Goal: Task Accomplishment & Management: Complete application form

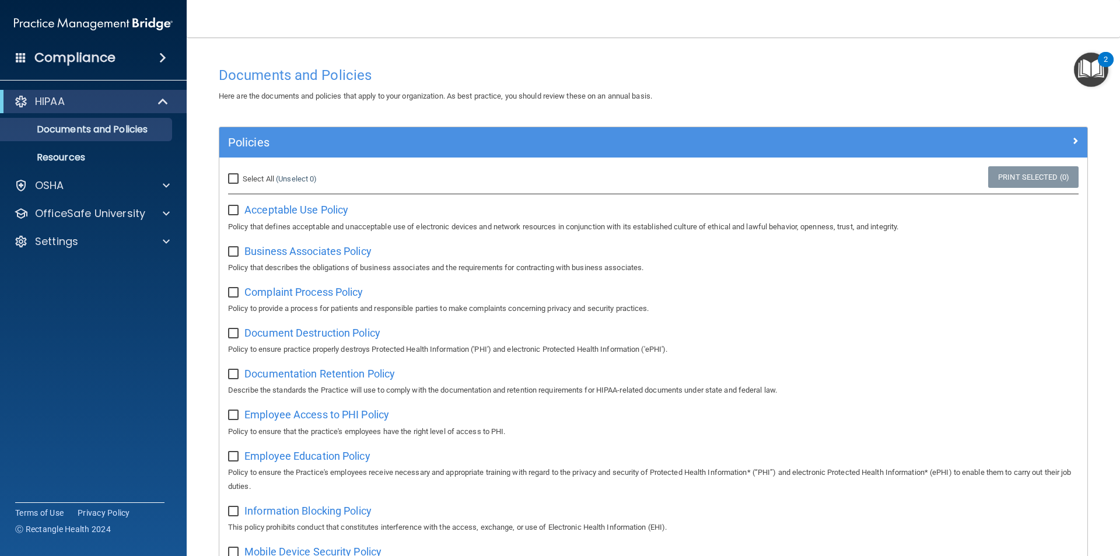
scroll to position [58, 0]
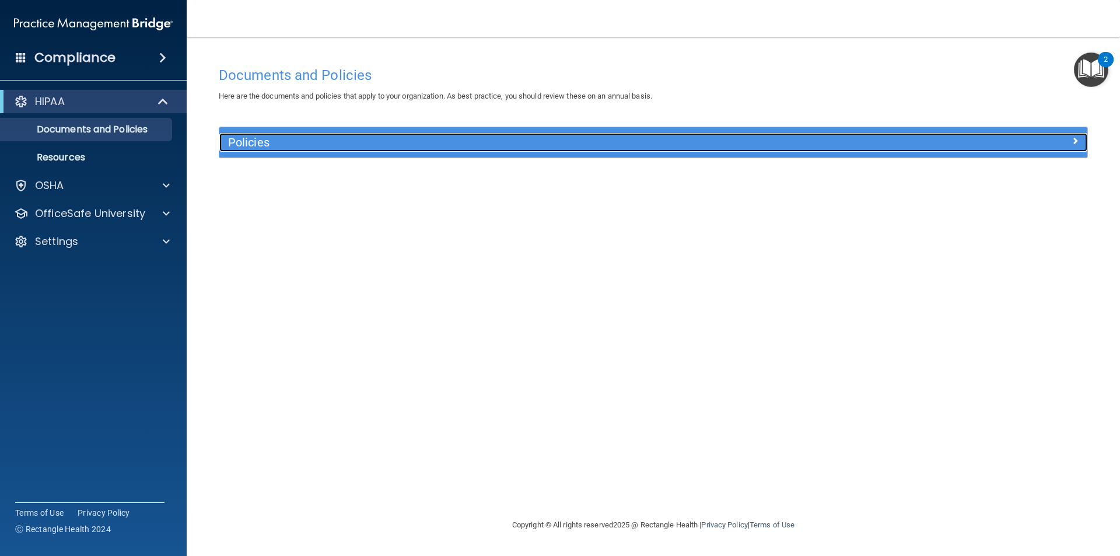
click at [250, 137] on h5 "Policies" at bounding box center [545, 142] width 634 height 13
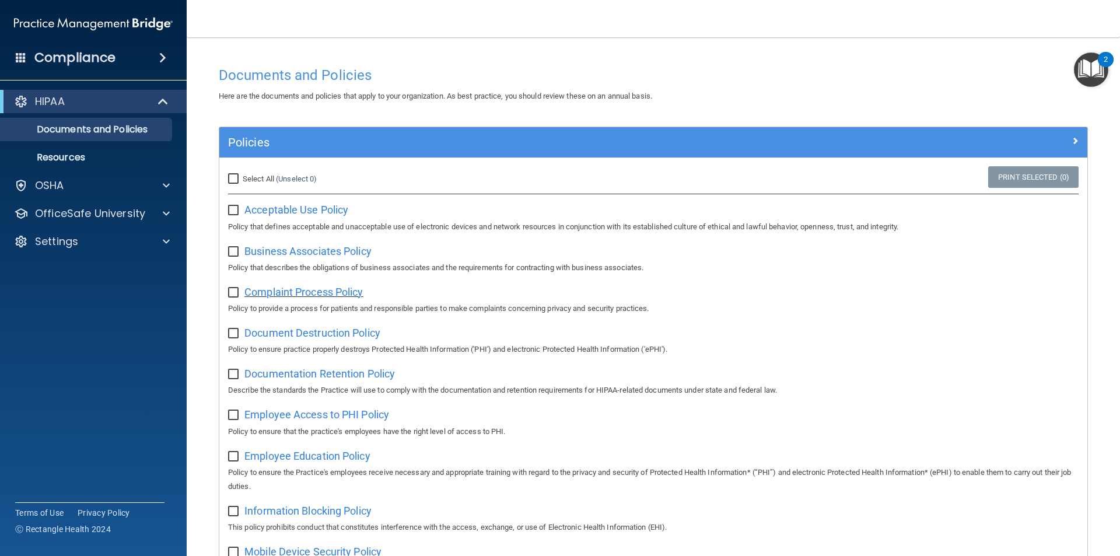
click at [292, 294] on span "Complaint Process Policy" at bounding box center [303, 292] width 118 height 12
click at [234, 211] on input "checkbox" at bounding box center [234, 210] width 13 height 9
checkbox input "true"
click at [233, 254] on input "checkbox" at bounding box center [234, 251] width 13 height 9
checkbox input "true"
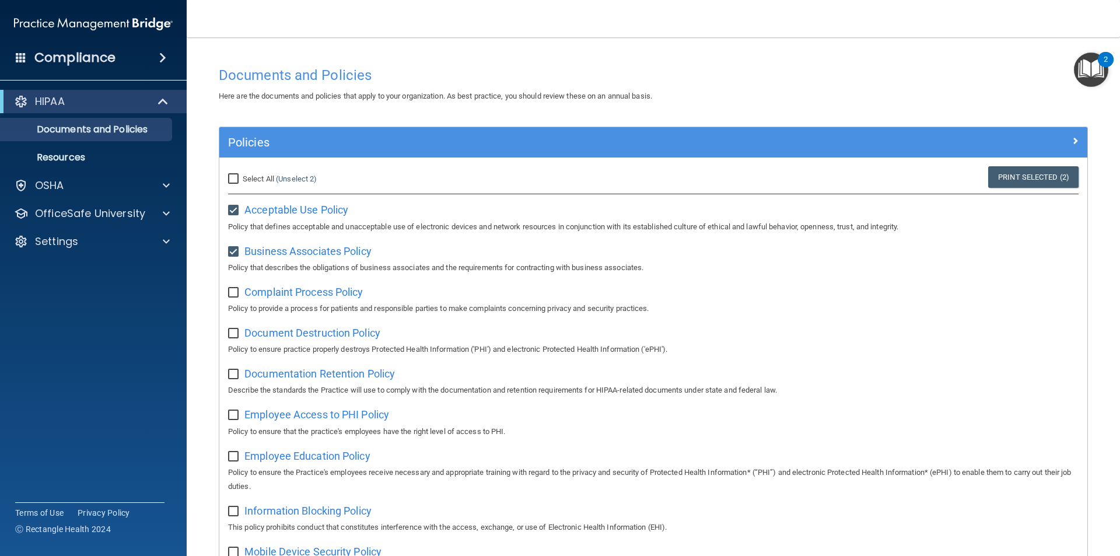
click at [233, 292] on input "checkbox" at bounding box center [234, 292] width 13 height 9
checkbox input "true"
click at [282, 335] on span "Document Destruction Policy" at bounding box center [312, 333] width 136 height 12
click at [233, 336] on input "checkbox" at bounding box center [234, 333] width 13 height 9
checkbox input "true"
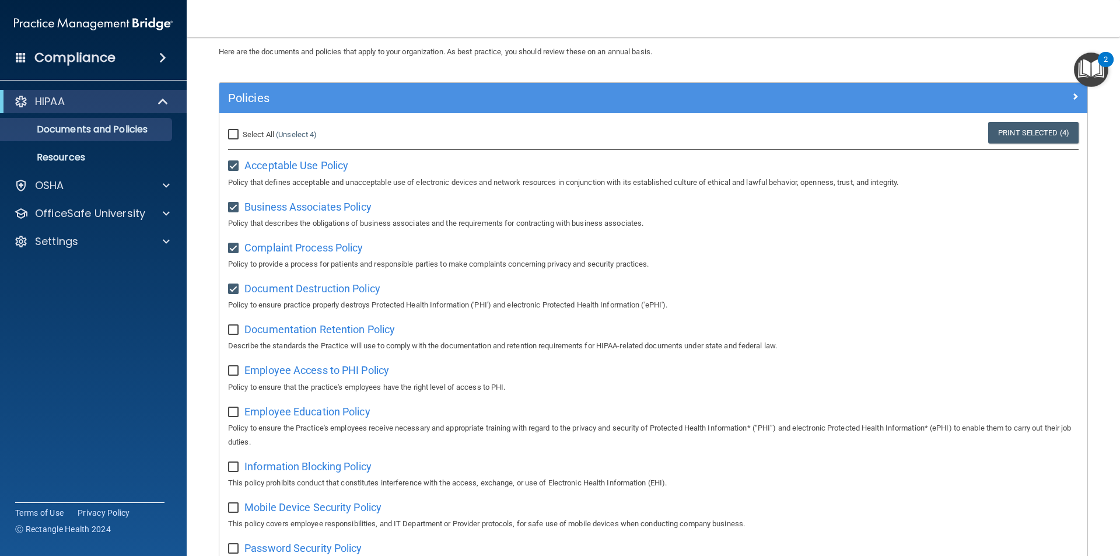
scroll to position [117, 0]
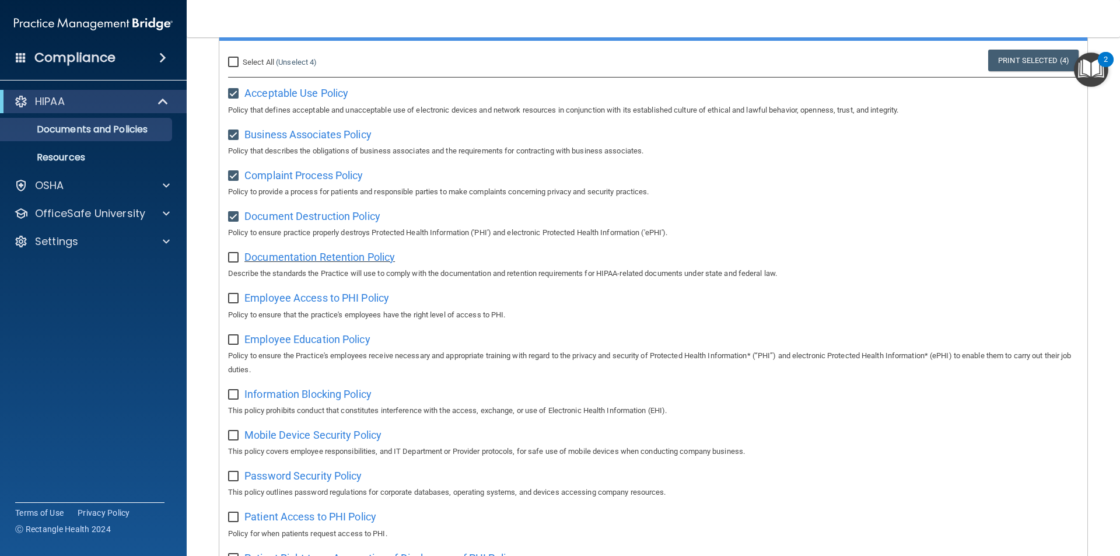
click at [326, 263] on span "Documentation Retention Policy" at bounding box center [319, 257] width 151 height 12
click at [236, 258] on input "checkbox" at bounding box center [234, 257] width 13 height 9
checkbox input "true"
click at [330, 303] on span "Employee Access to PHI Policy" at bounding box center [316, 298] width 145 height 12
click at [233, 302] on input "checkbox" at bounding box center [234, 298] width 13 height 9
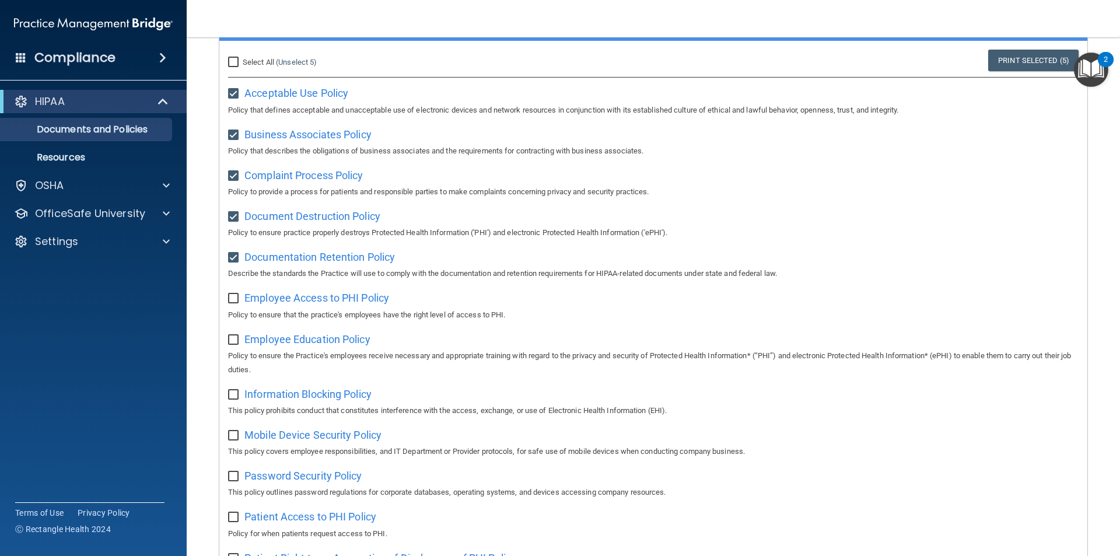
checkbox input "true"
click at [302, 345] on span "Employee Education Policy" at bounding box center [307, 339] width 126 height 12
drag, startPoint x: 235, startPoint y: 346, endPoint x: 256, endPoint y: 345, distance: 21.0
click at [235, 345] on input "checkbox" at bounding box center [234, 339] width 13 height 9
checkbox input "true"
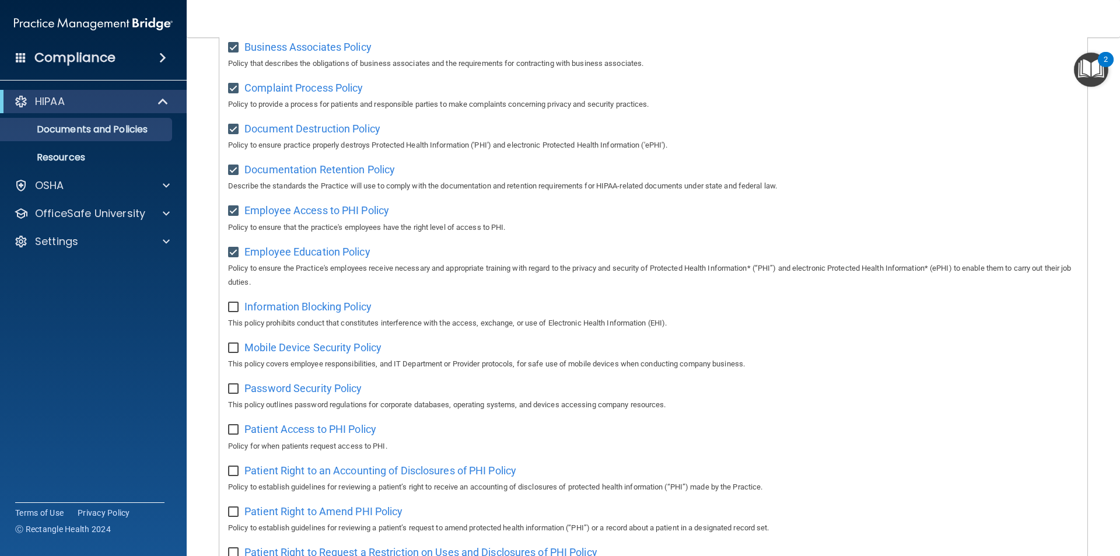
scroll to position [233, 0]
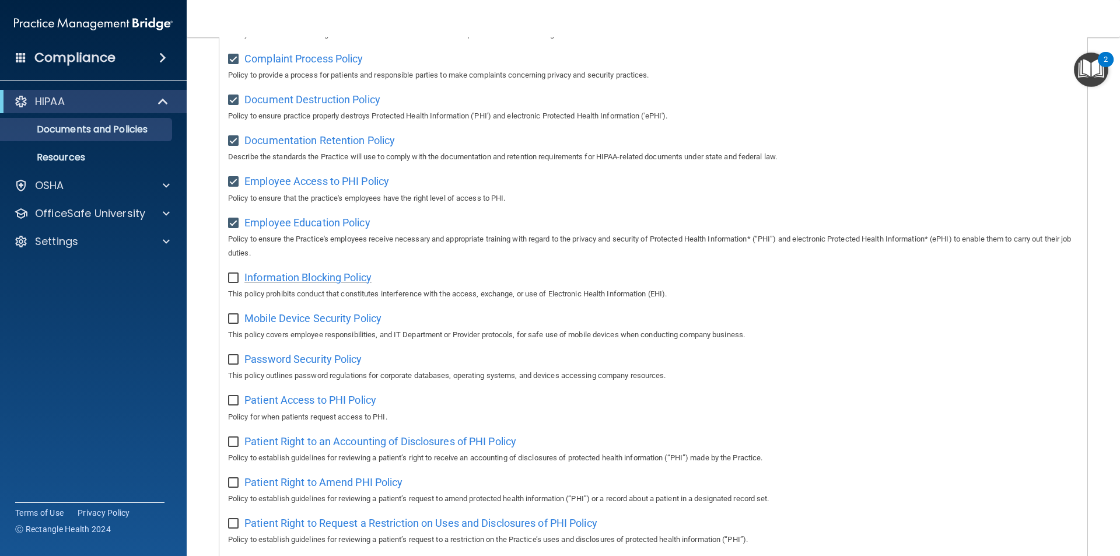
click at [337, 284] on span "Information Blocking Policy" at bounding box center [307, 277] width 127 height 12
click at [230, 278] on input "checkbox" at bounding box center [234, 278] width 13 height 9
checkbox input "true"
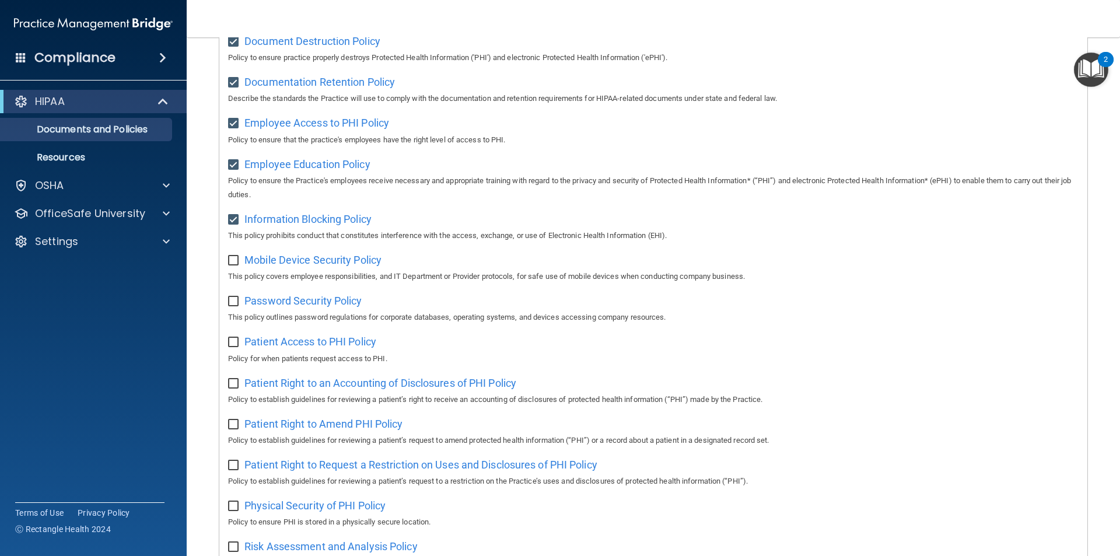
scroll to position [350, 0]
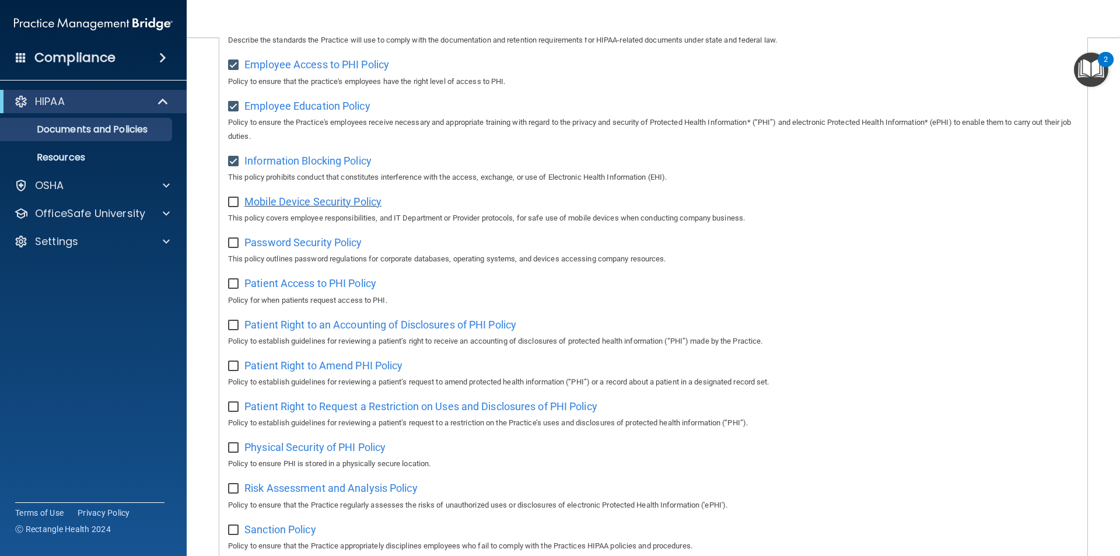
click at [310, 207] on span "Mobile Device Security Policy" at bounding box center [312, 201] width 137 height 12
click at [230, 207] on input "checkbox" at bounding box center [234, 202] width 13 height 9
checkbox input "true"
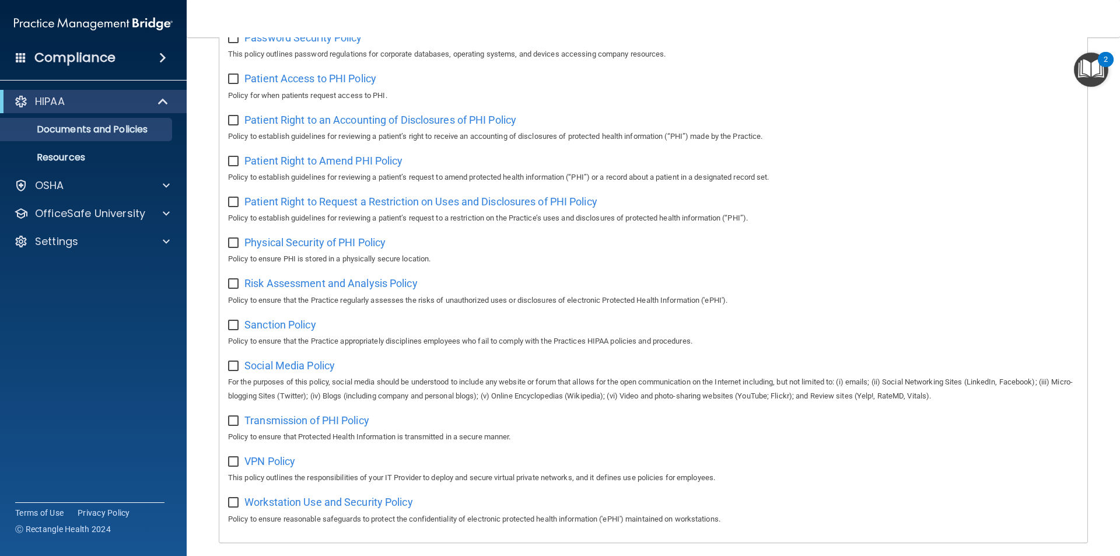
scroll to position [381, 0]
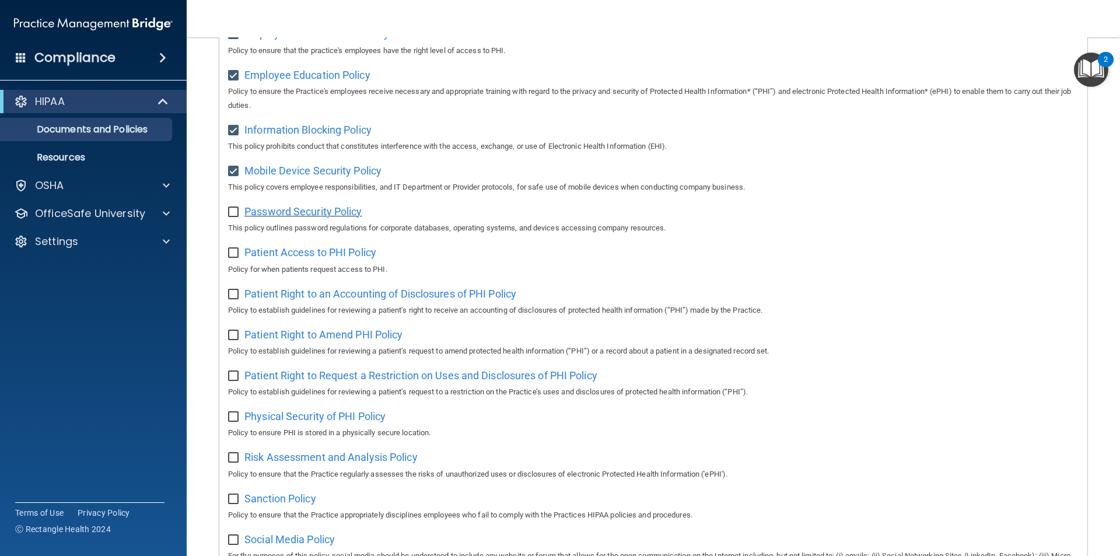
click at [317, 217] on span "Password Security Policy" at bounding box center [302, 211] width 117 height 12
